Goal: Task Accomplishment & Management: Use online tool/utility

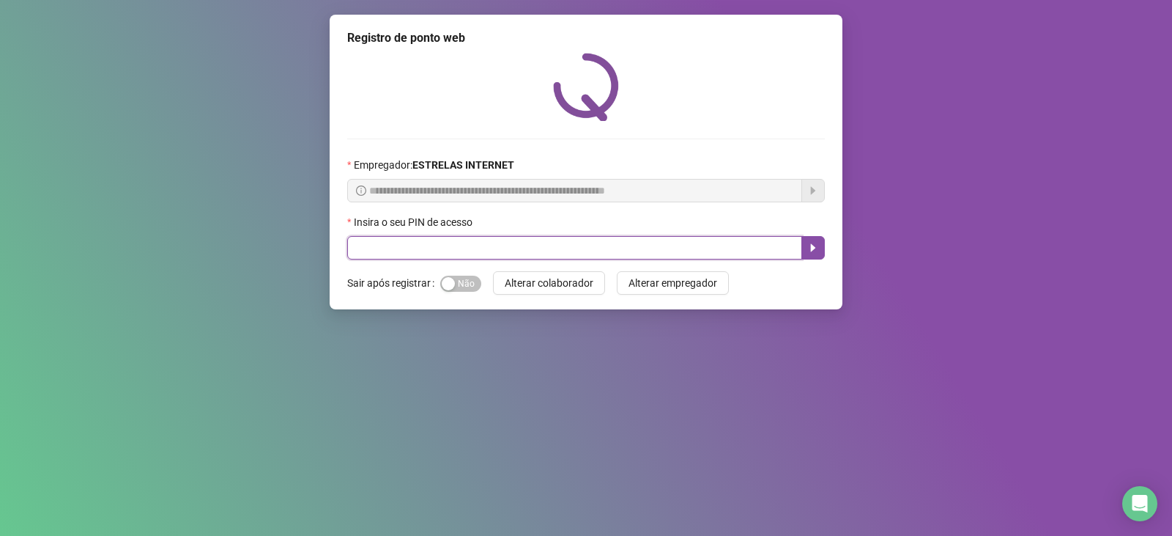
click at [384, 256] on input "text" at bounding box center [574, 247] width 455 height 23
type input "*****"
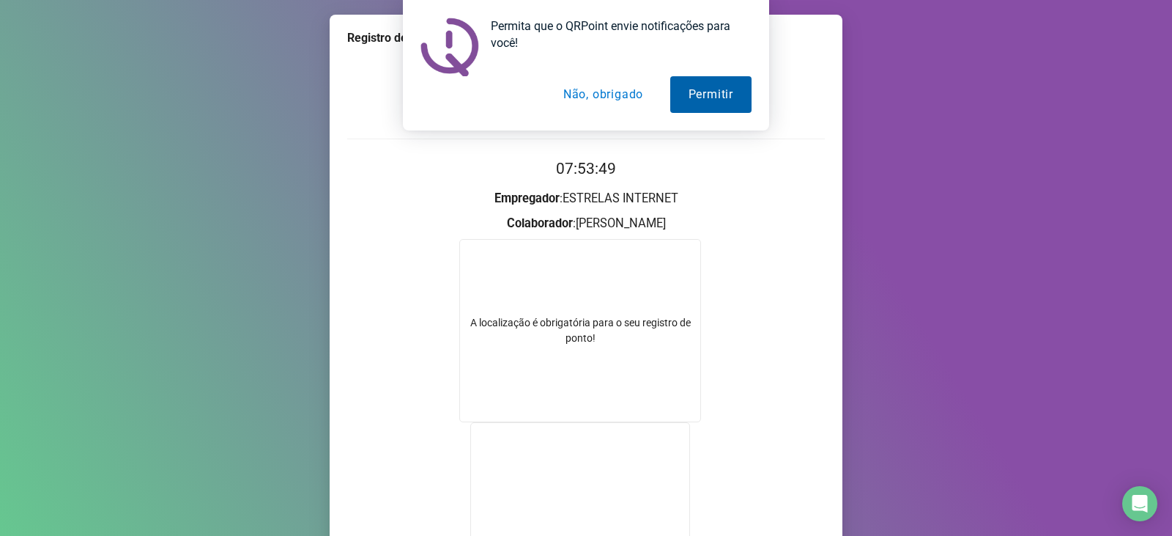
click at [694, 89] on button "Permitir" at bounding box center [710, 94] width 81 height 37
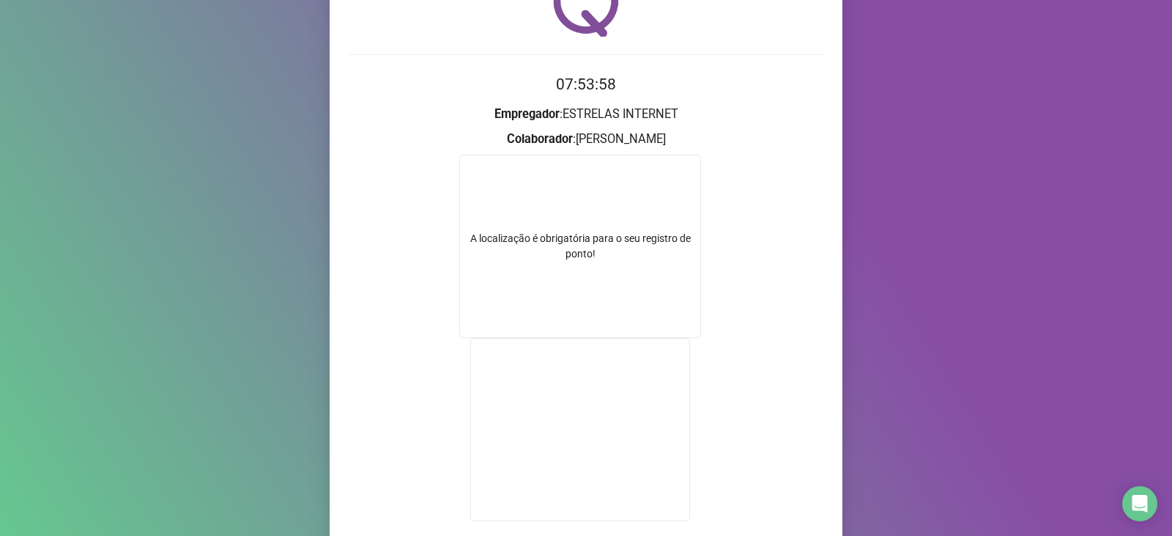
scroll to position [204, 0]
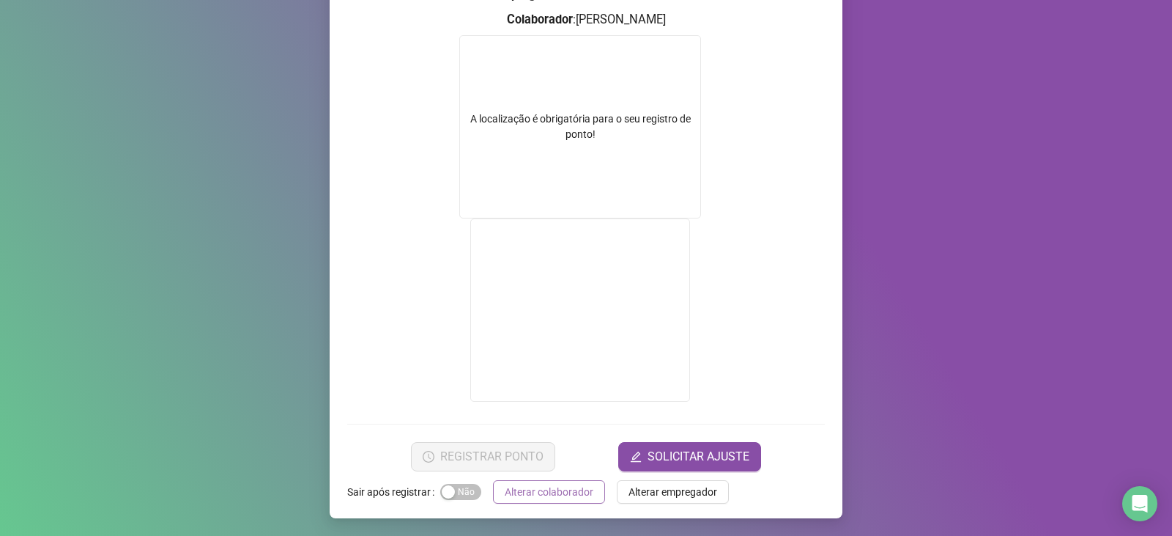
click at [520, 493] on span "Alterar colaborador" at bounding box center [549, 491] width 89 height 16
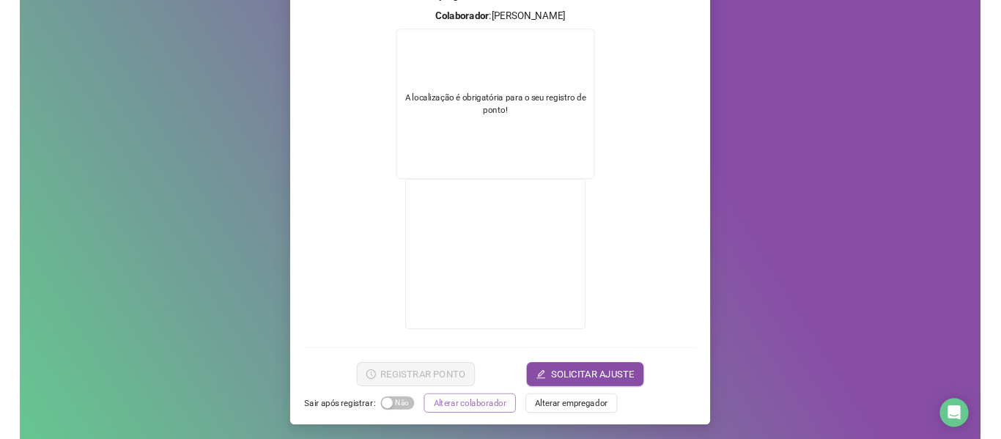
scroll to position [0, 0]
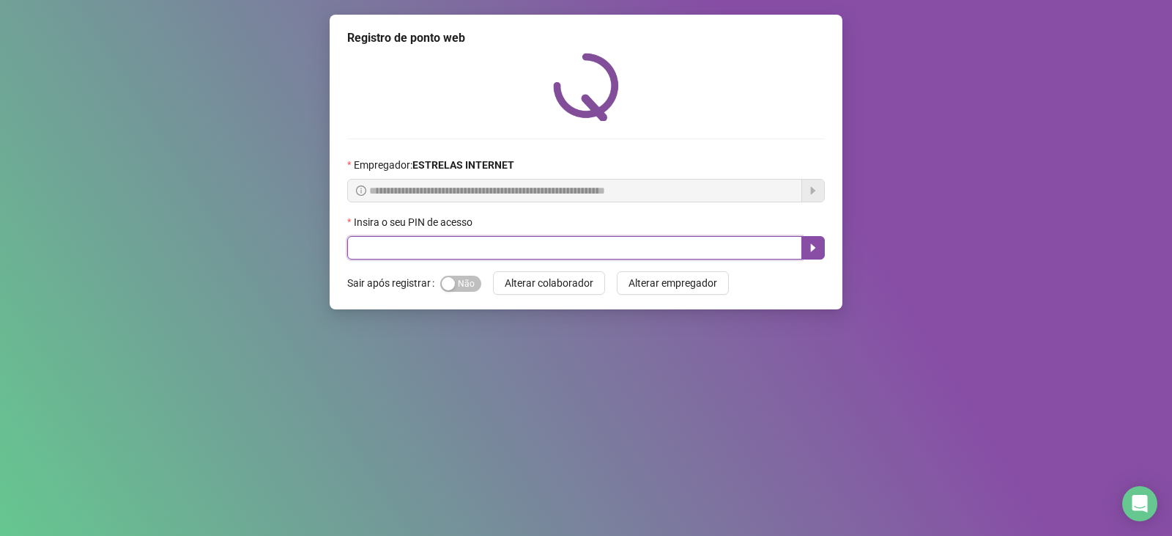
click at [437, 256] on input "text" at bounding box center [574, 247] width 455 height 23
type input "*****"
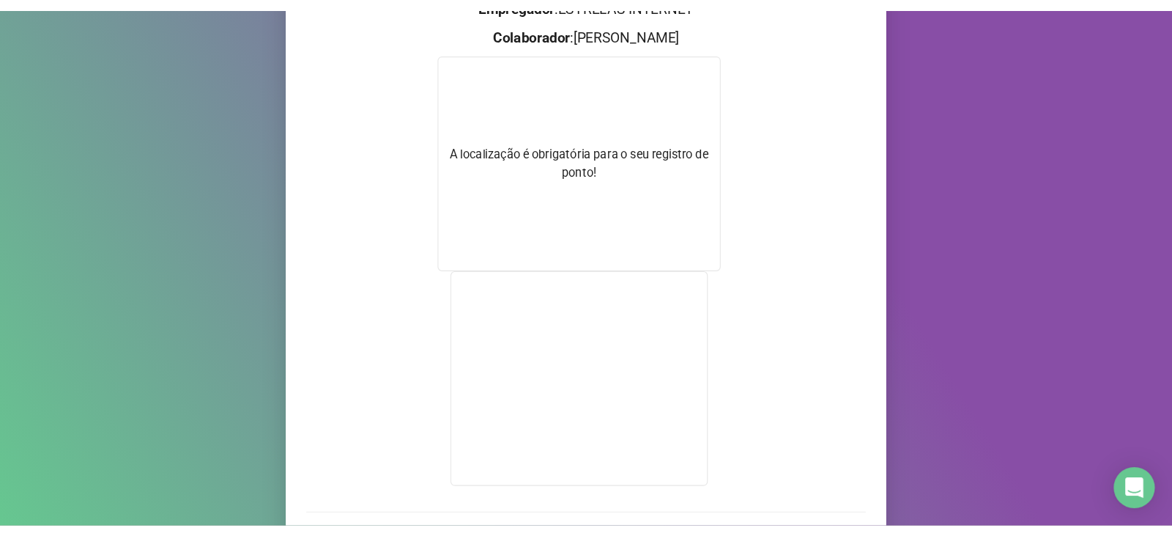
scroll to position [147, 0]
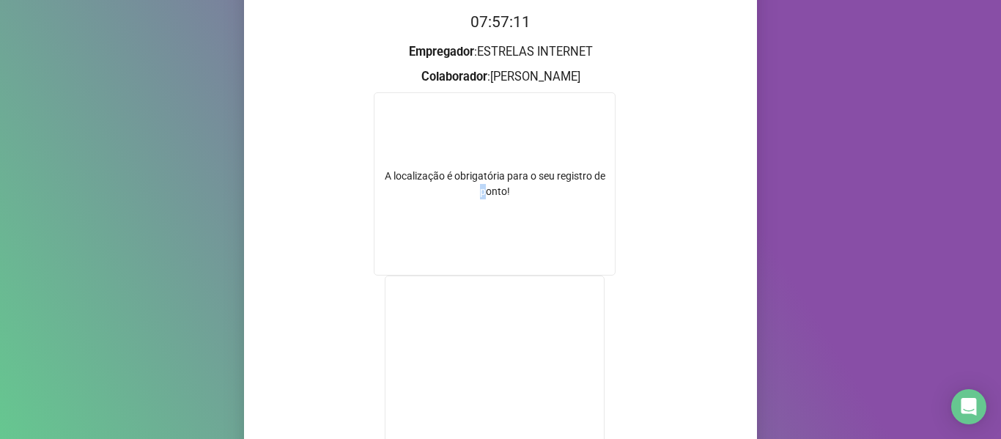
drag, startPoint x: 481, startPoint y: 193, endPoint x: 494, endPoint y: 190, distance: 14.4
click at [457, 212] on div "A localização é obrigatória para o seu registro de ponto!" at bounding box center [495, 183] width 242 height 183
drag, startPoint x: 494, startPoint y: 190, endPoint x: 481, endPoint y: 197, distance: 15.7
click at [461, 210] on div "A localização é obrigatória para o seu registro de ponto!" at bounding box center [495, 183] width 242 height 183
drag, startPoint x: 483, startPoint y: 186, endPoint x: 489, endPoint y: 177, distance: 10.6
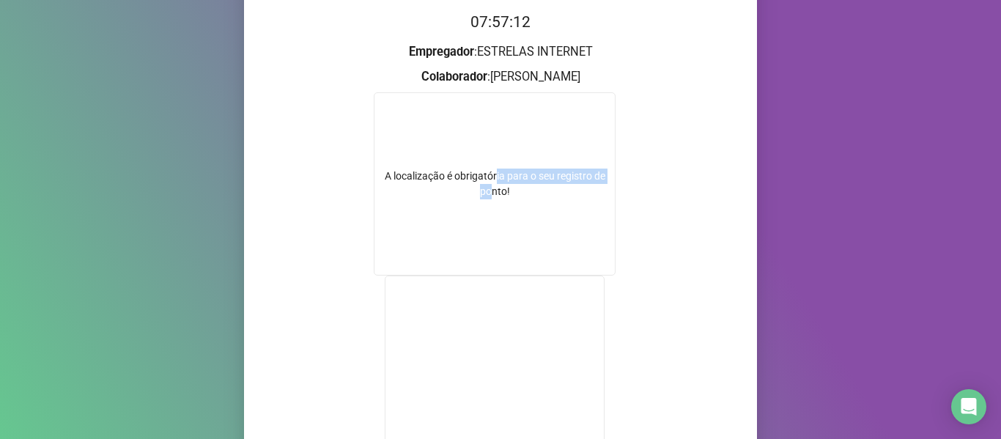
click at [481, 188] on div "A localização é obrigatória para o seu registro de ponto!" at bounding box center [494, 183] width 240 height 31
drag, startPoint x: 440, startPoint y: 182, endPoint x: 303, endPoint y: 32, distance: 202.8
click at [408, 184] on div "A localização é obrigatória para o seu registro de ponto!" at bounding box center [494, 183] width 240 height 31
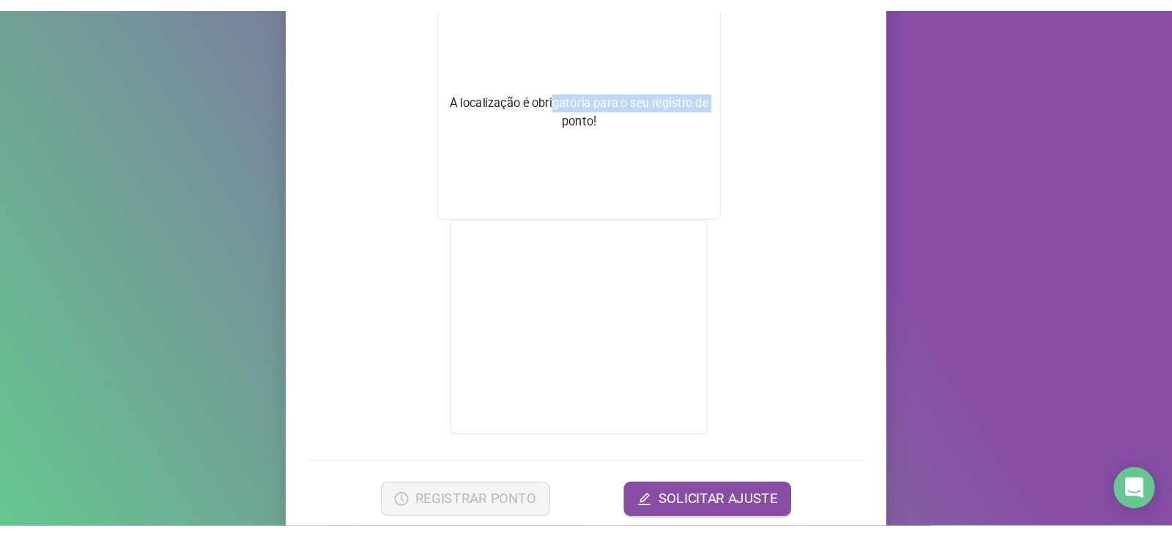
scroll to position [154, 0]
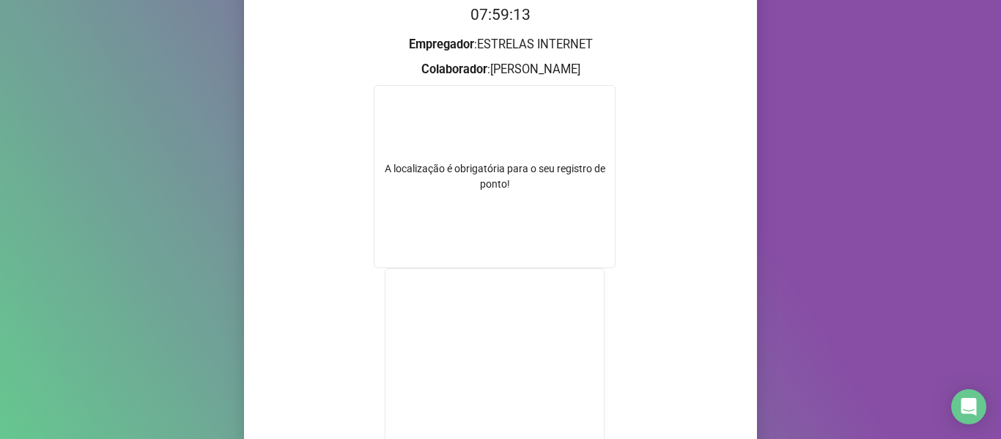
click at [743, 180] on div "Registro de ponto web 07:59:13 Empregador : ESTRELAS INTERNET Colaborador : [PE…" at bounding box center [500, 214] width 513 height 707
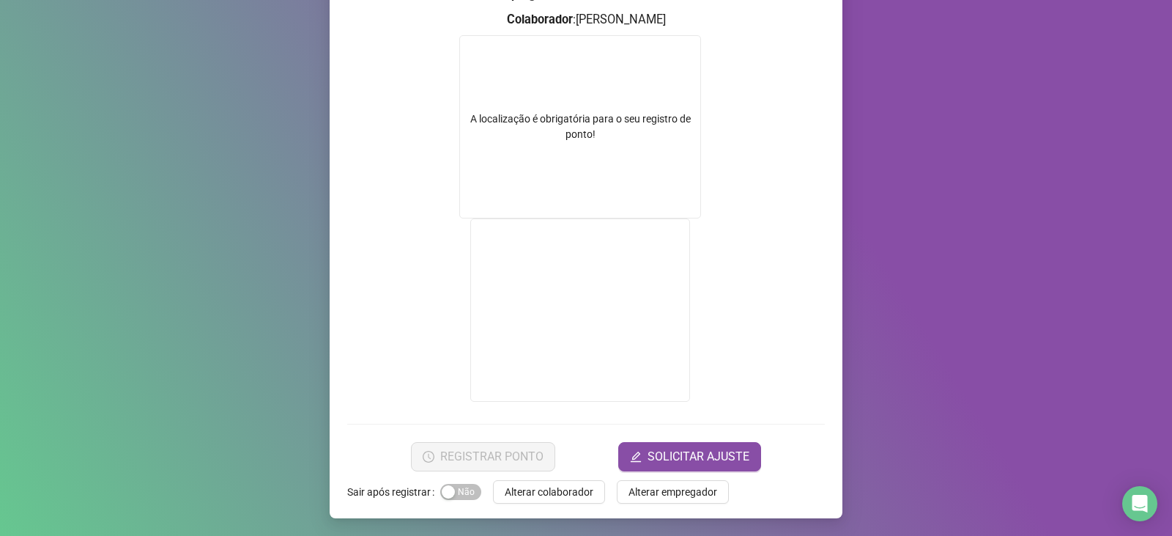
scroll to position [130, 0]
